Goal: Task Accomplishment & Management: Manage account settings

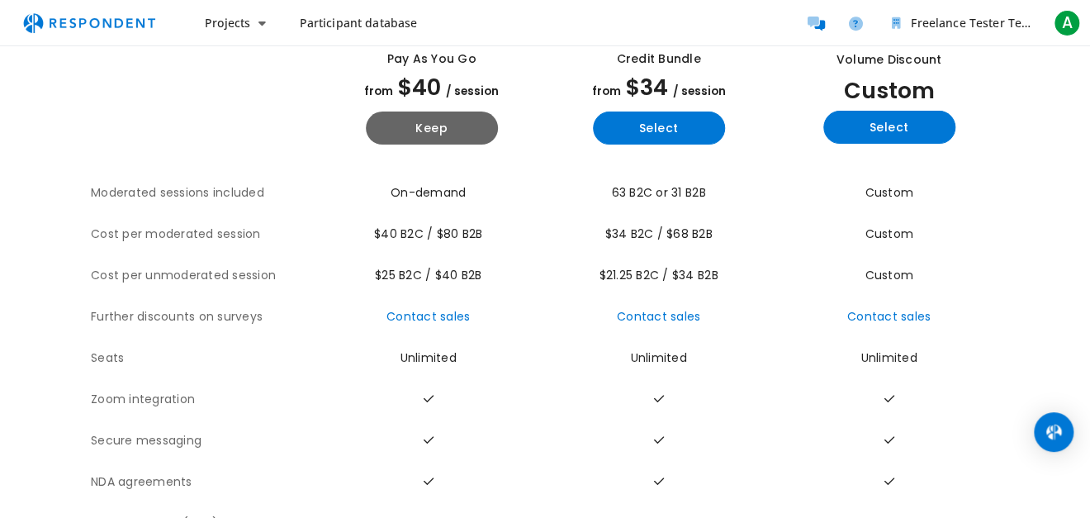
scroll to position [104, 0]
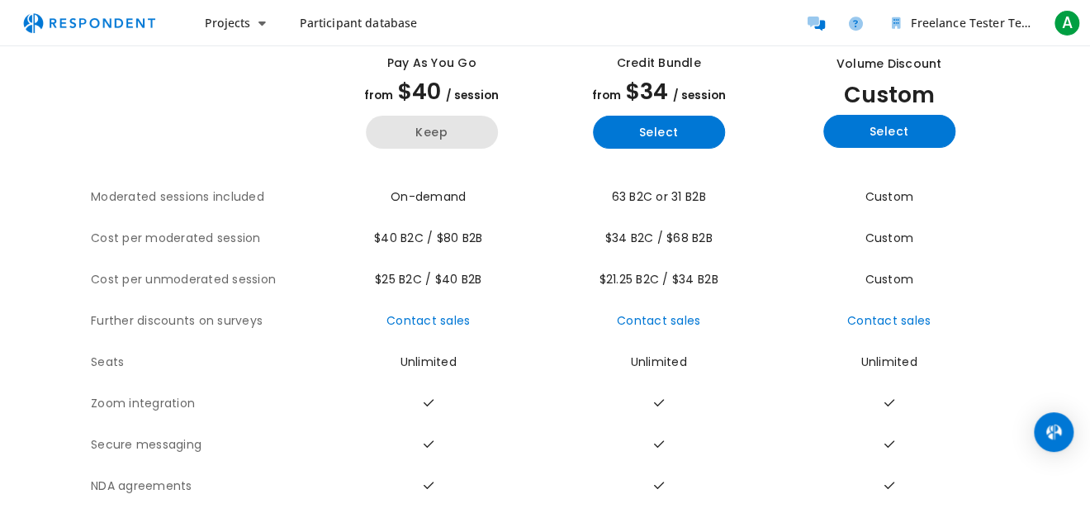
click at [442, 122] on button "Keep" at bounding box center [432, 132] width 132 height 33
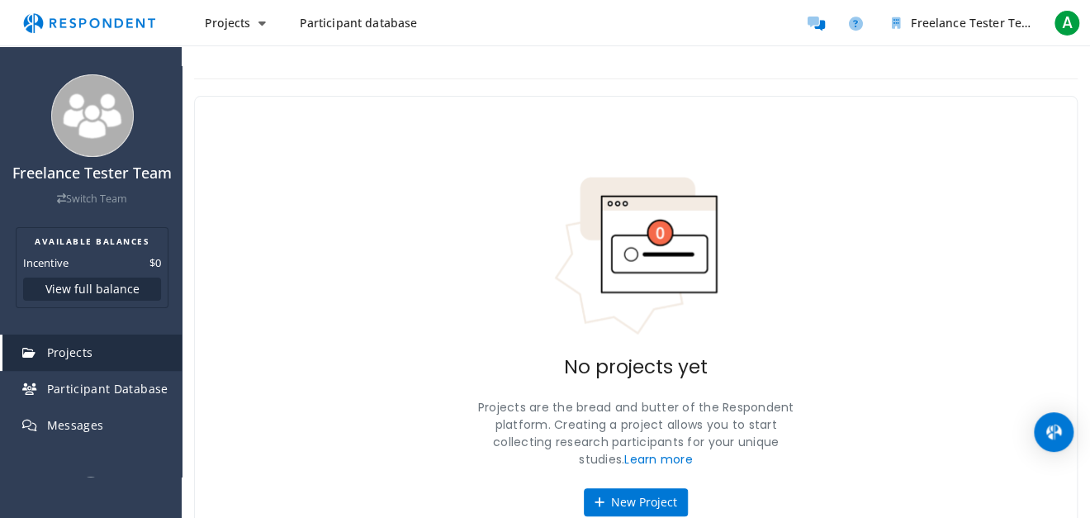
scroll to position [76, 0]
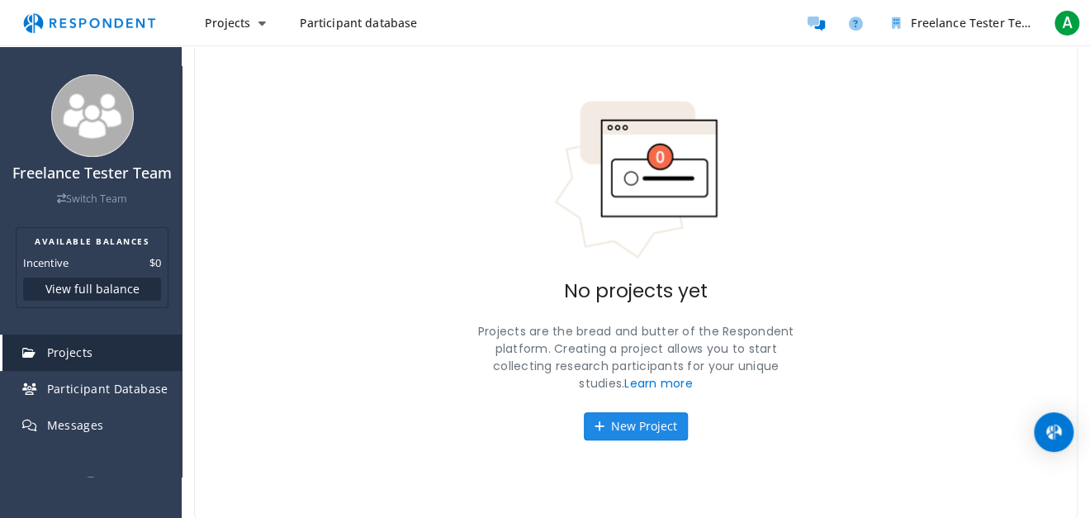
click at [621, 434] on button "New Project" at bounding box center [636, 426] width 104 height 28
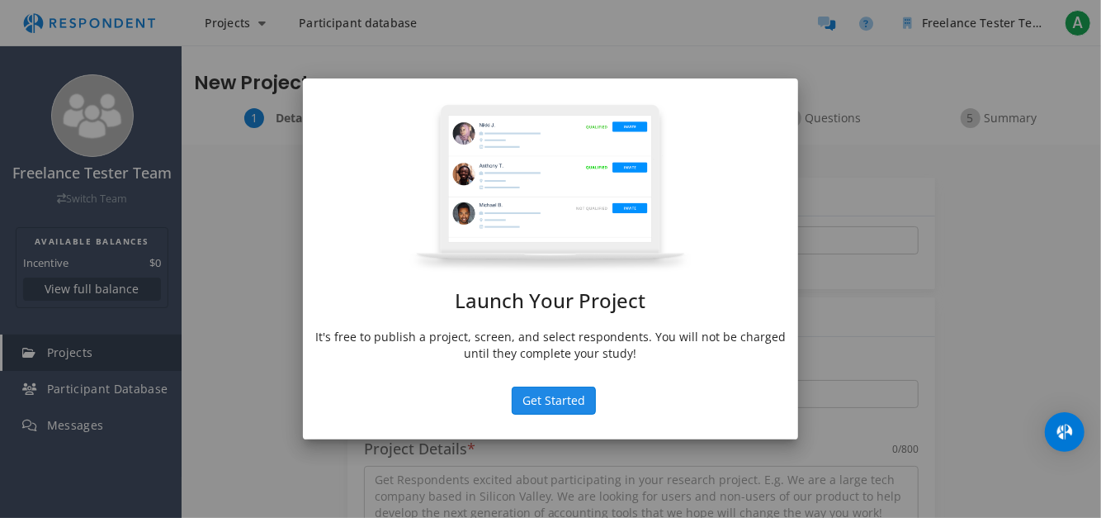
click at [571, 403] on button "Get Started" at bounding box center [554, 400] width 84 height 28
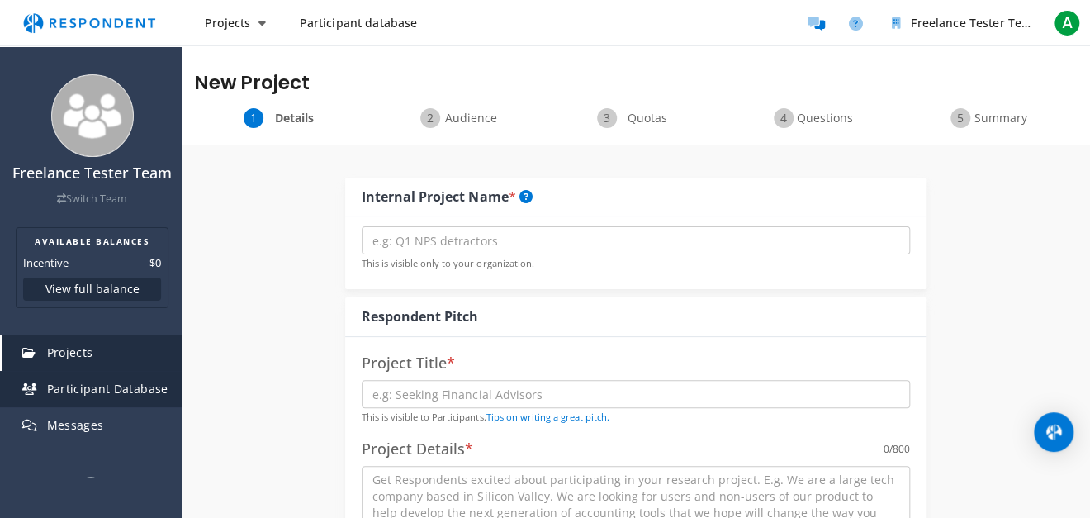
click at [78, 407] on link "Participant Database" at bounding box center [91, 389] width 179 height 36
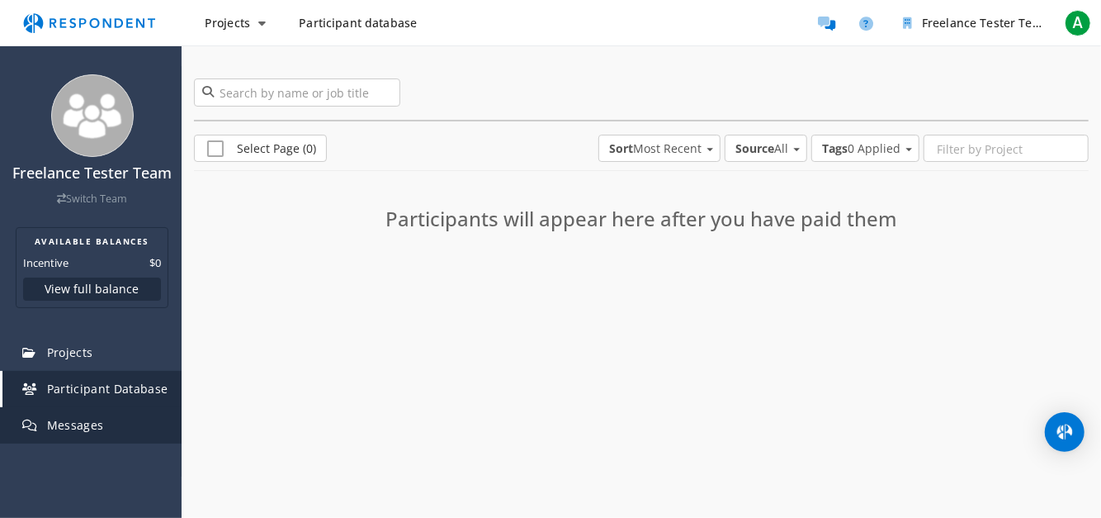
click at [82, 433] on span "Messages" at bounding box center [75, 425] width 57 height 16
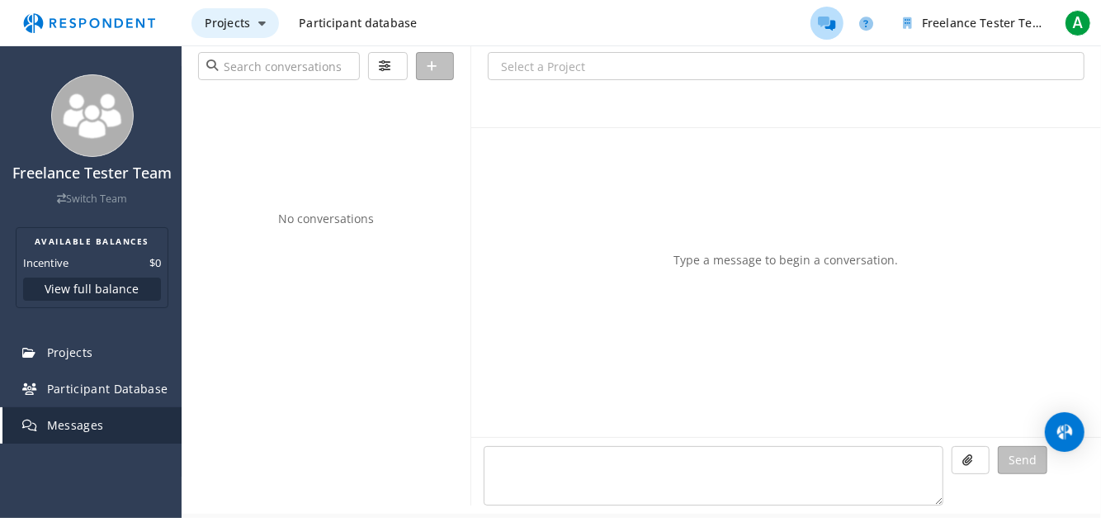
click at [226, 31] on button "Projects" at bounding box center [236, 23] width 88 height 30
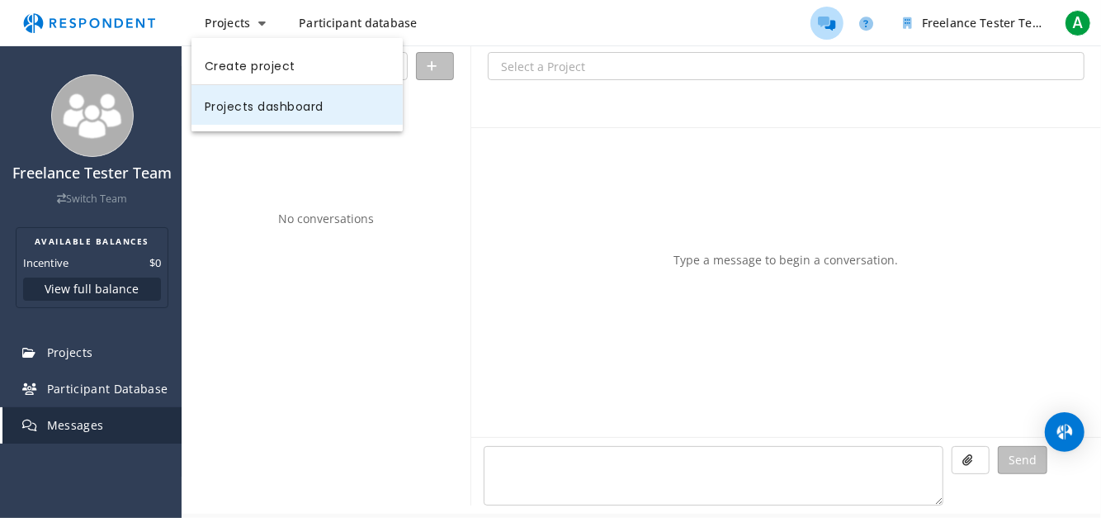
click at [383, 102] on link "Projects dashboard" at bounding box center [297, 105] width 211 height 40
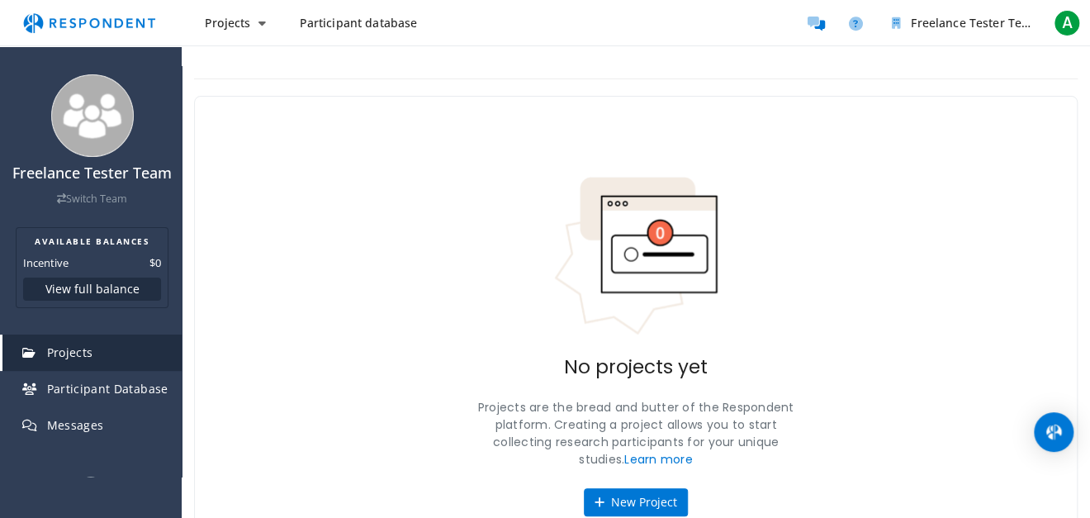
click at [352, 26] on span "Participant database" at bounding box center [358, 23] width 118 height 16
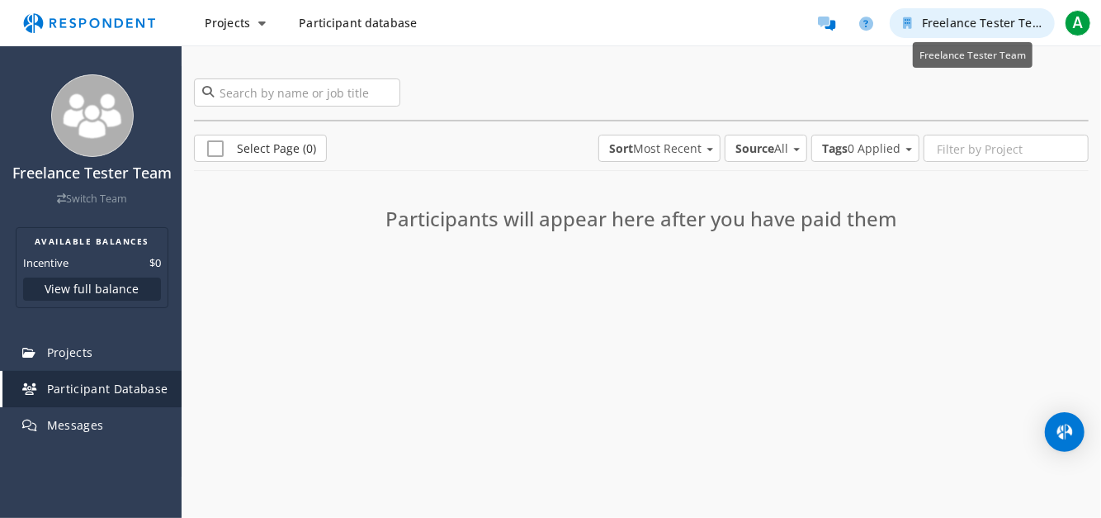
click at [995, 16] on span "Freelance Tester Team" at bounding box center [986, 23] width 128 height 16
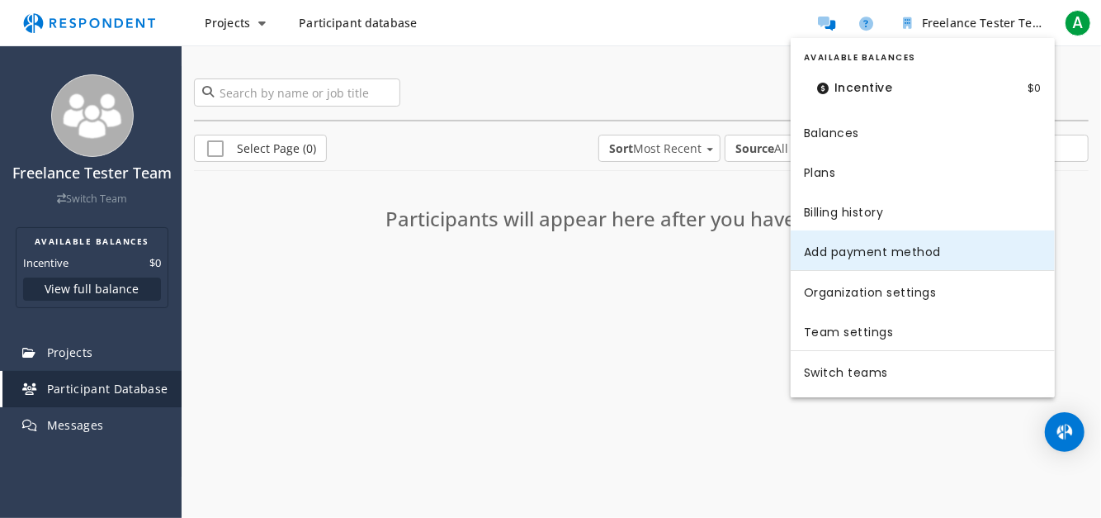
click at [1013, 239] on link "Add payment method" at bounding box center [923, 250] width 264 height 40
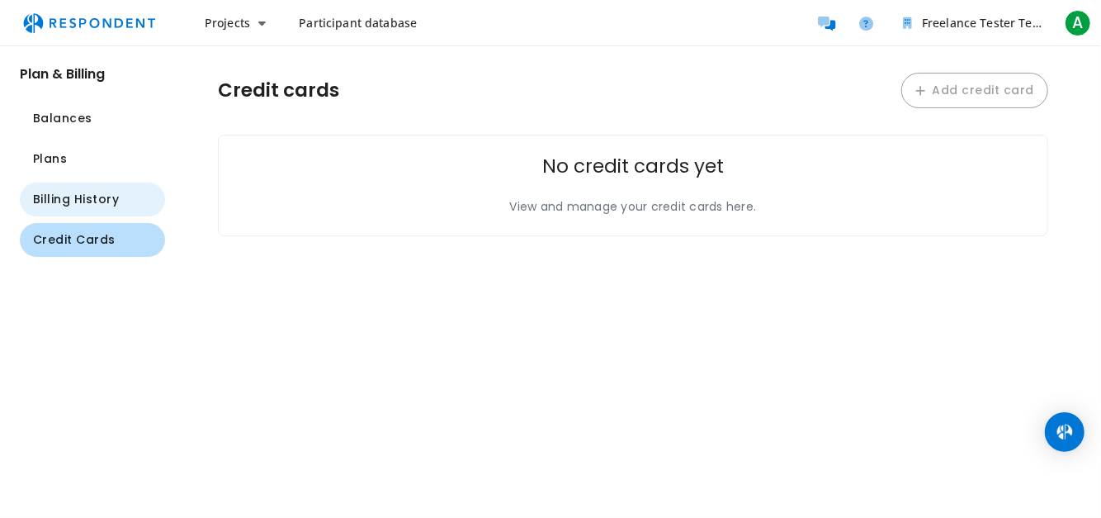
click at [121, 188] on button "Billing History" at bounding box center [92, 199] width 145 height 34
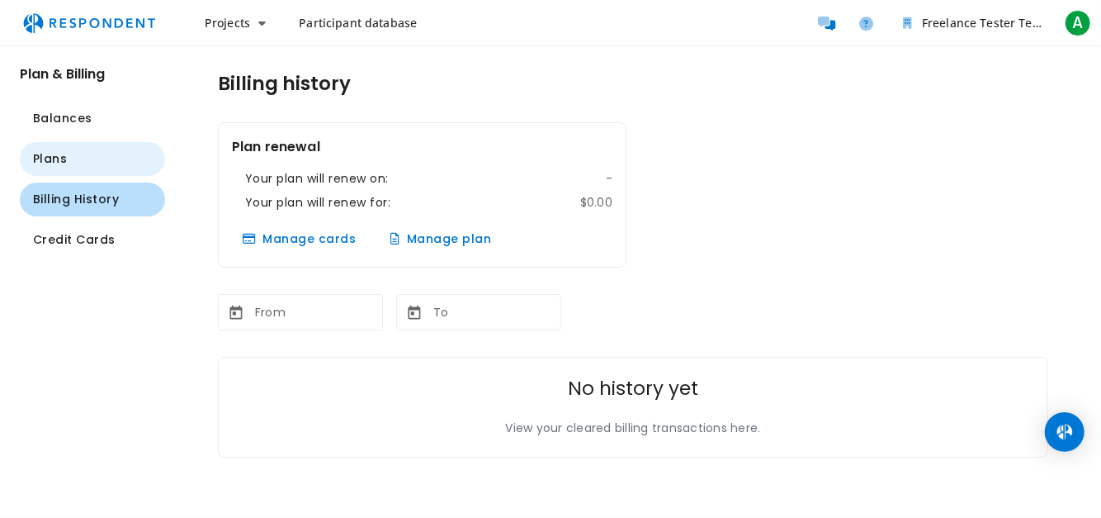
click at [113, 162] on button "Plans" at bounding box center [92, 159] width 145 height 34
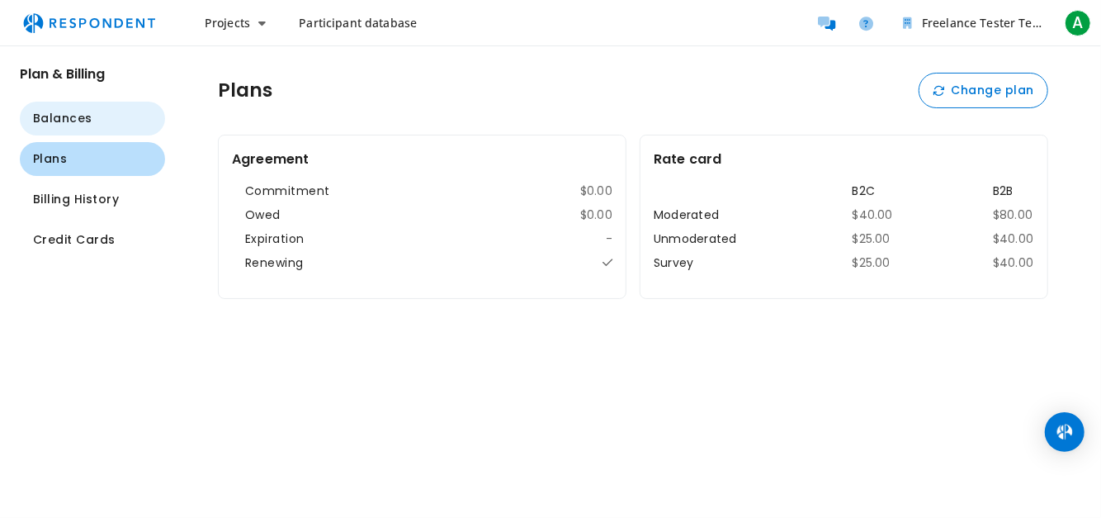
click at [113, 129] on button "Balances" at bounding box center [92, 119] width 145 height 34
